Goal: Task Accomplishment & Management: Manage account settings

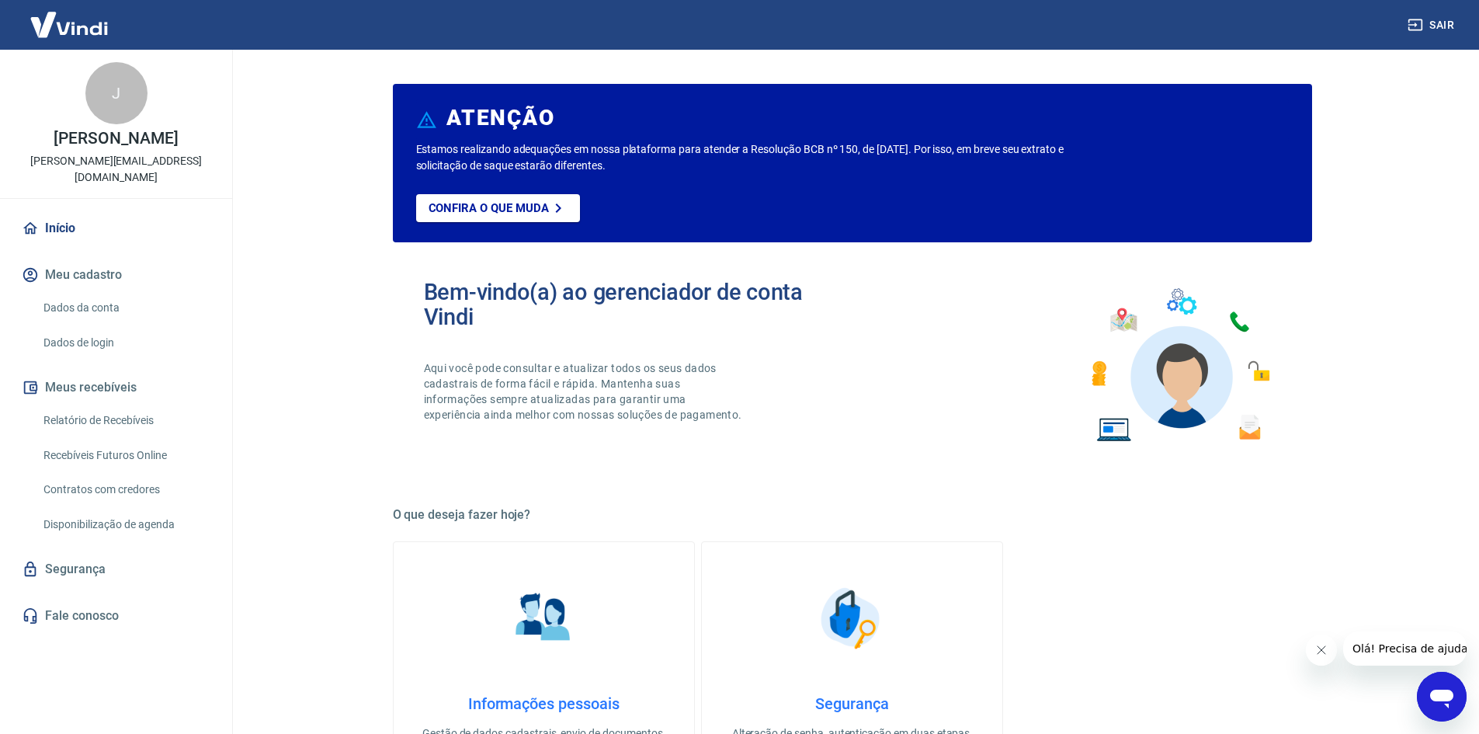
click at [111, 292] on link "Dados da conta" at bounding box center [125, 308] width 176 height 32
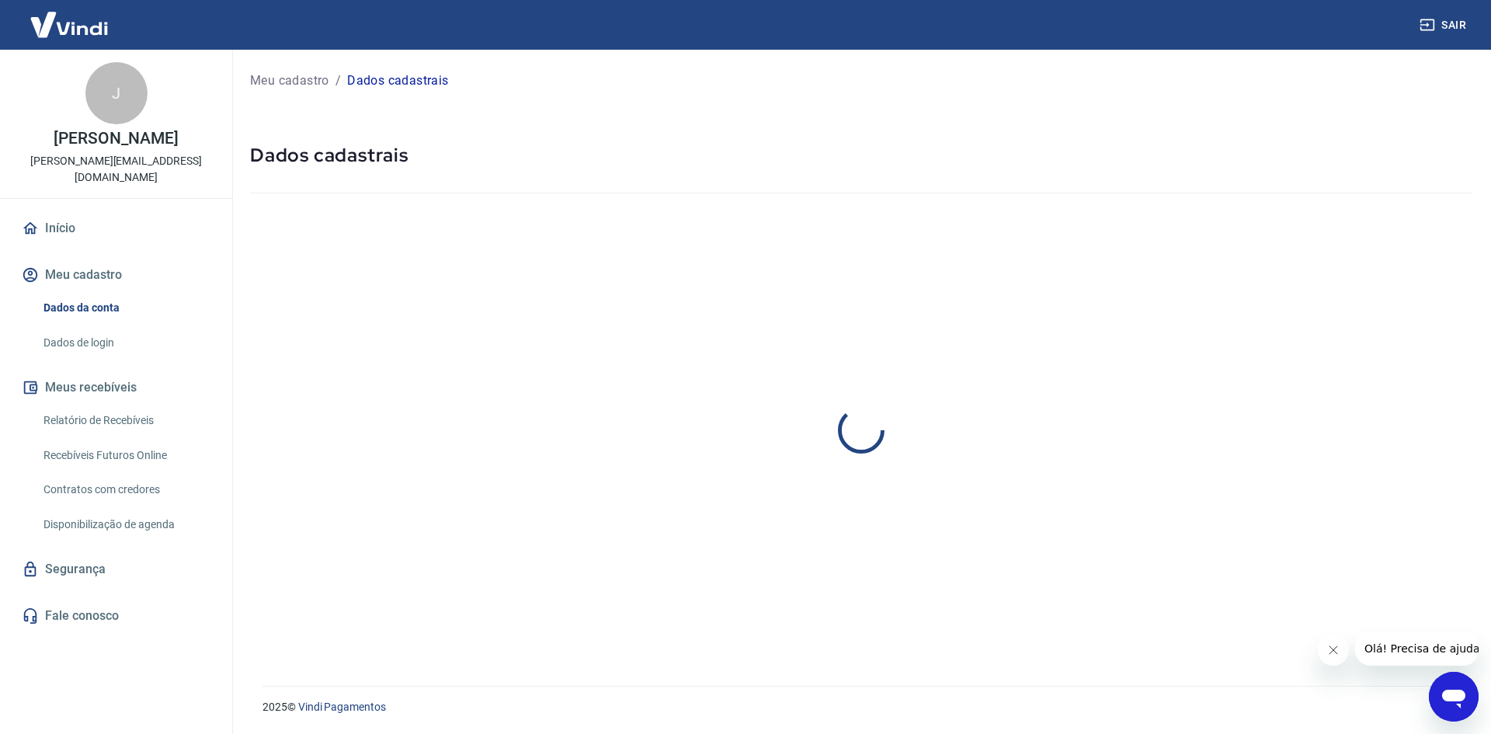
select select "SP"
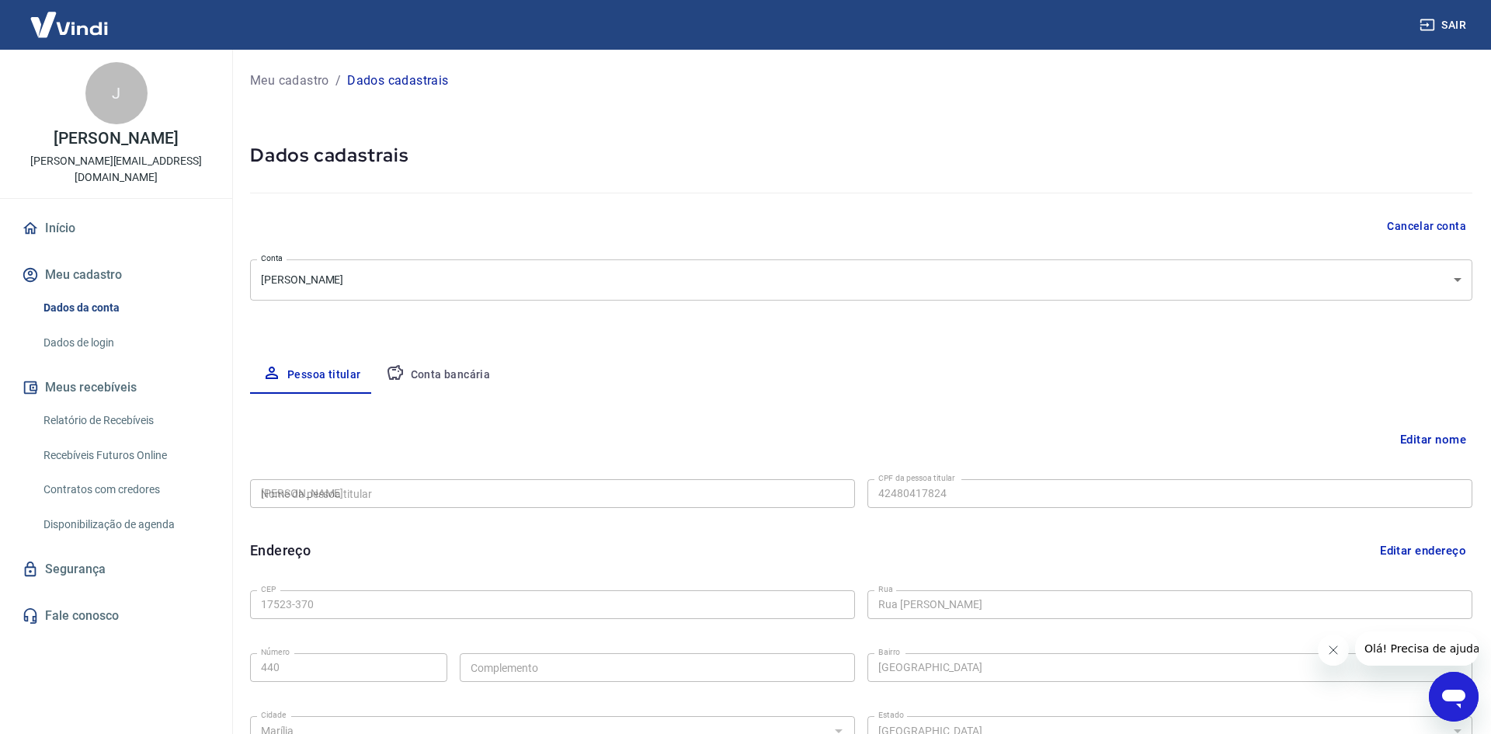
type input "424.804.178-24"
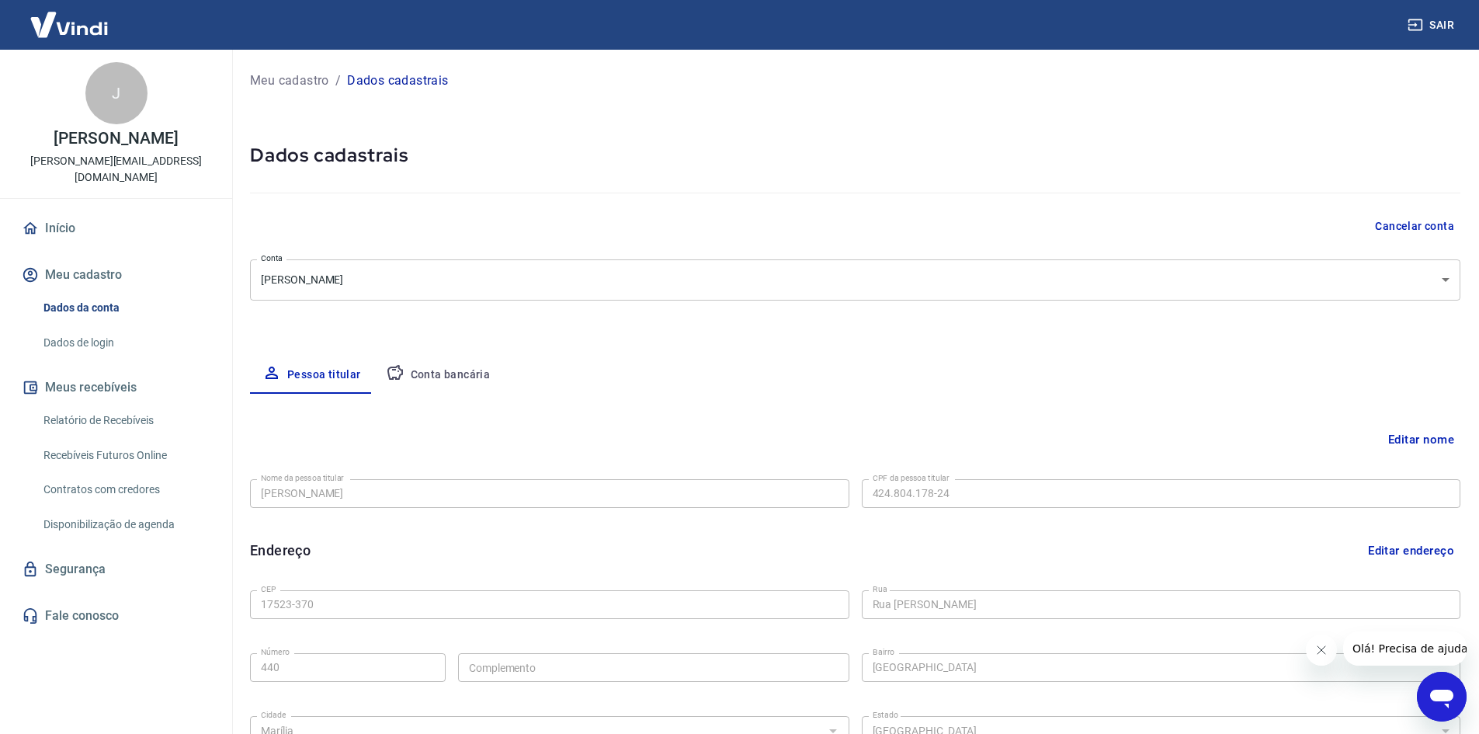
click at [112, 327] on link "Dados de login" at bounding box center [125, 343] width 176 height 32
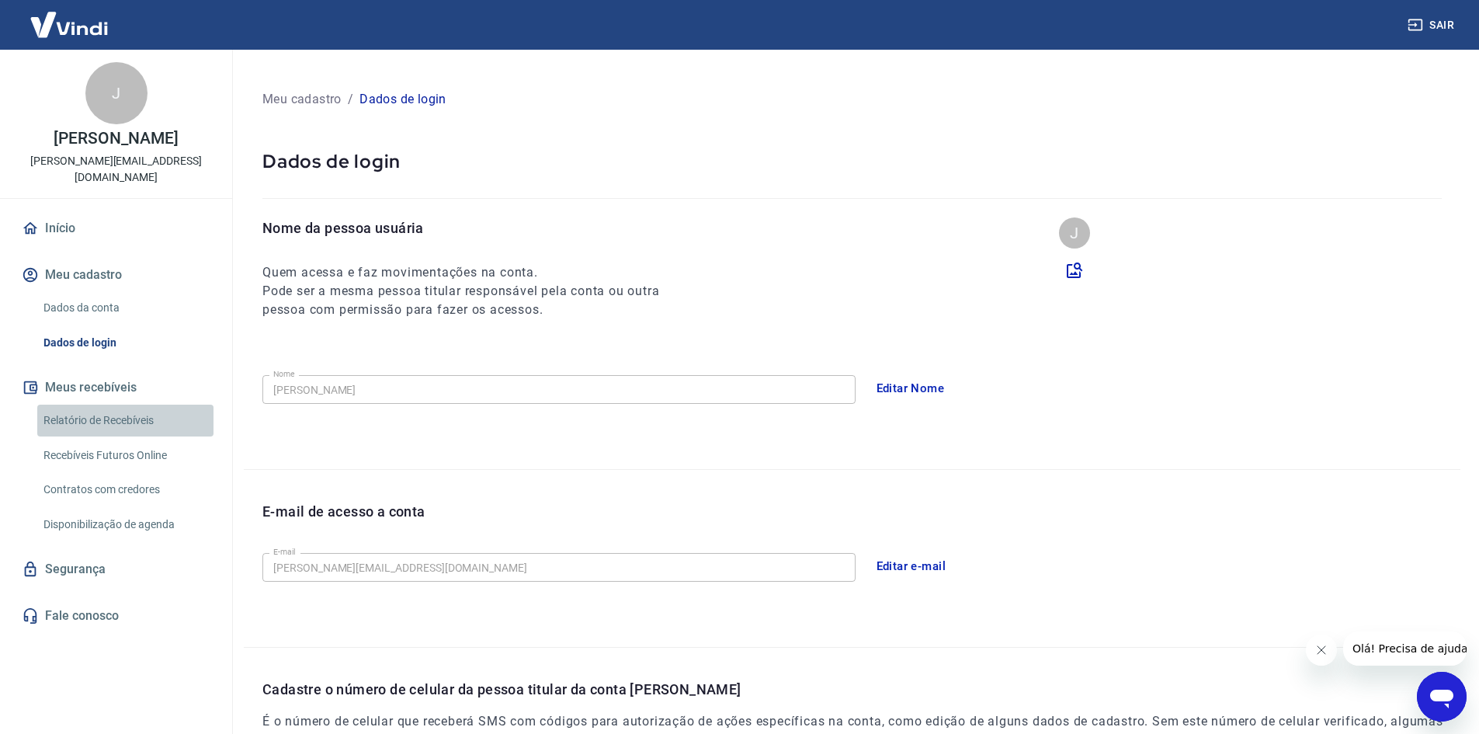
click at [130, 404] on link "Relatório de Recebíveis" at bounding box center [125, 420] width 176 height 32
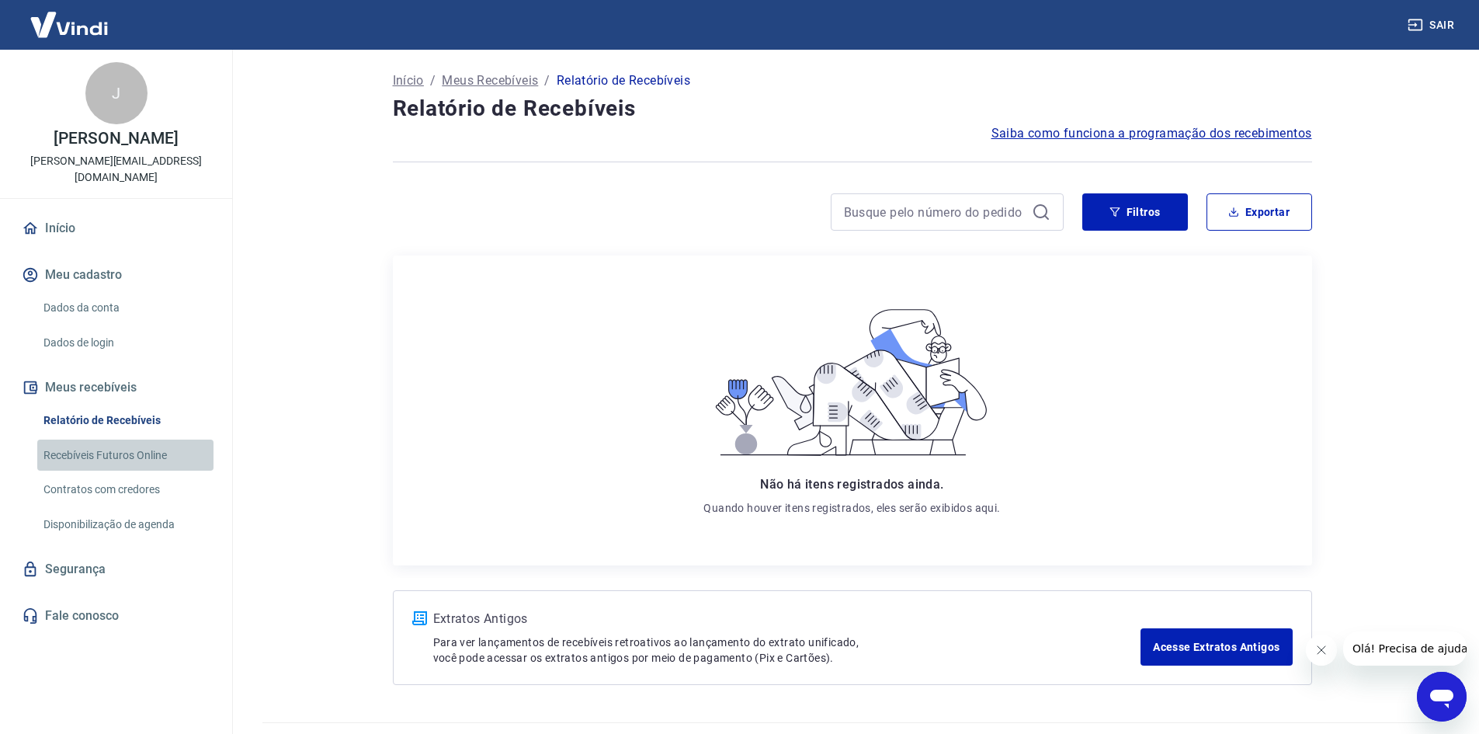
click at [127, 439] on link "Recebíveis Futuros Online" at bounding box center [125, 455] width 176 height 32
click at [113, 439] on link "Recebíveis Futuros Online" at bounding box center [125, 455] width 176 height 32
